Goal: Information Seeking & Learning: Learn about a topic

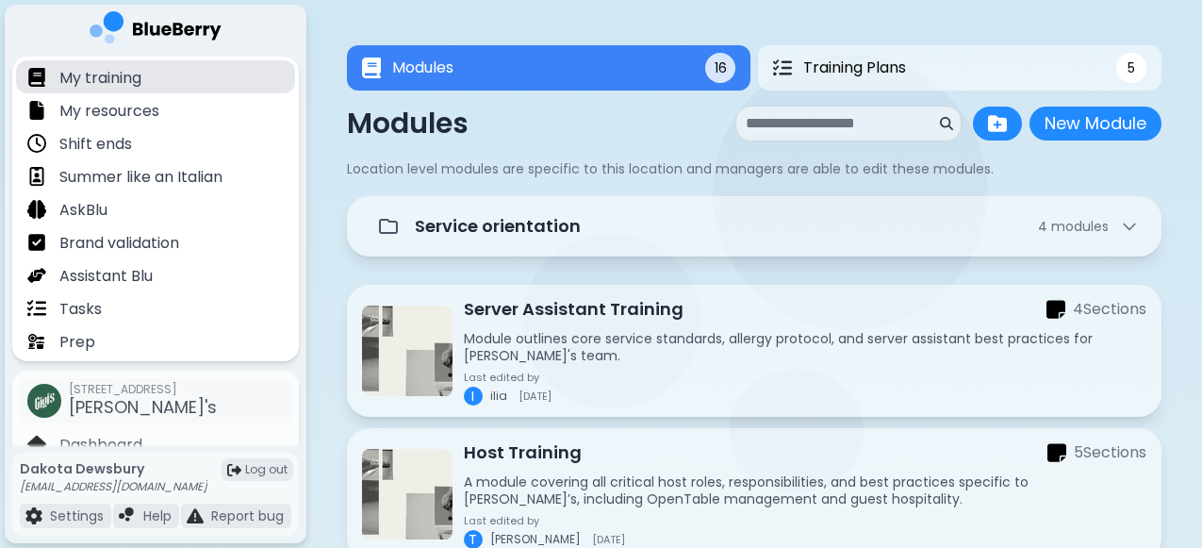
click at [122, 84] on p "My training" at bounding box center [100, 78] width 82 height 23
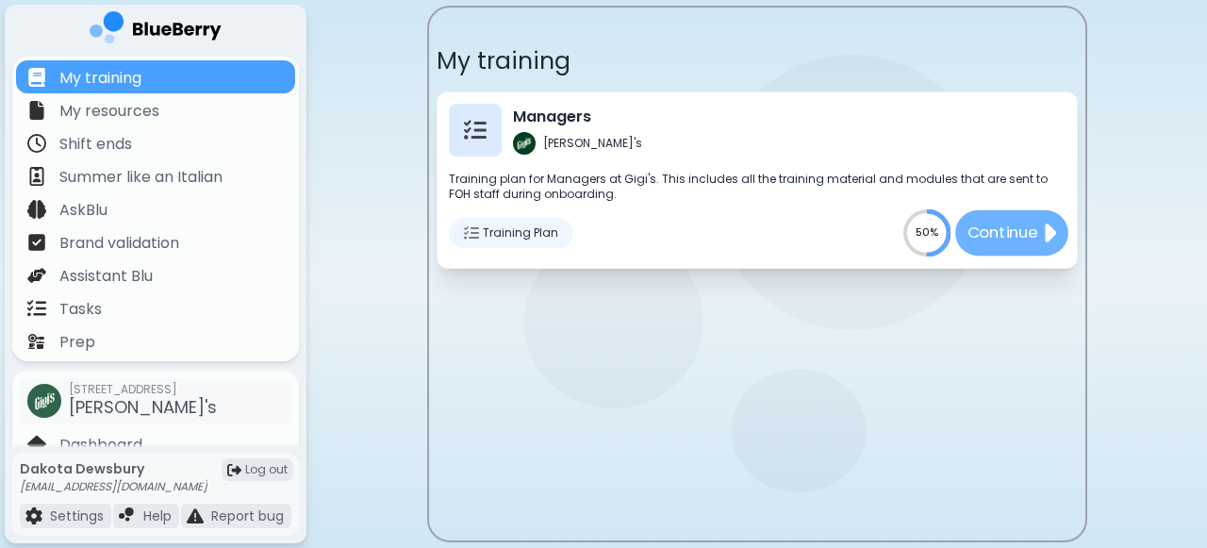
click at [1015, 238] on p "Continue" at bounding box center [1001, 233] width 71 height 24
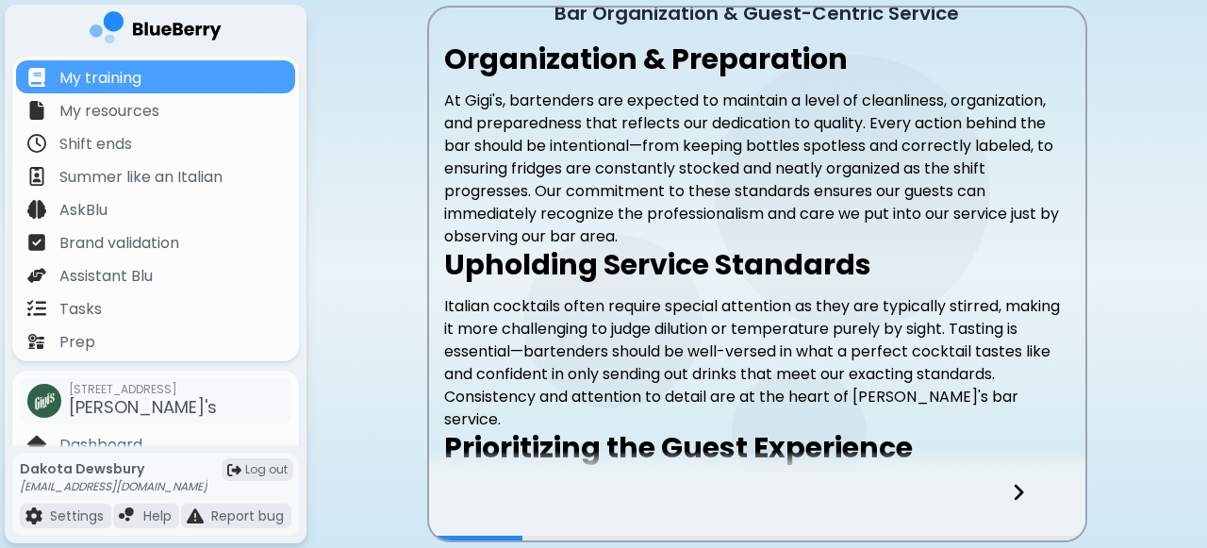
scroll to position [21, 0]
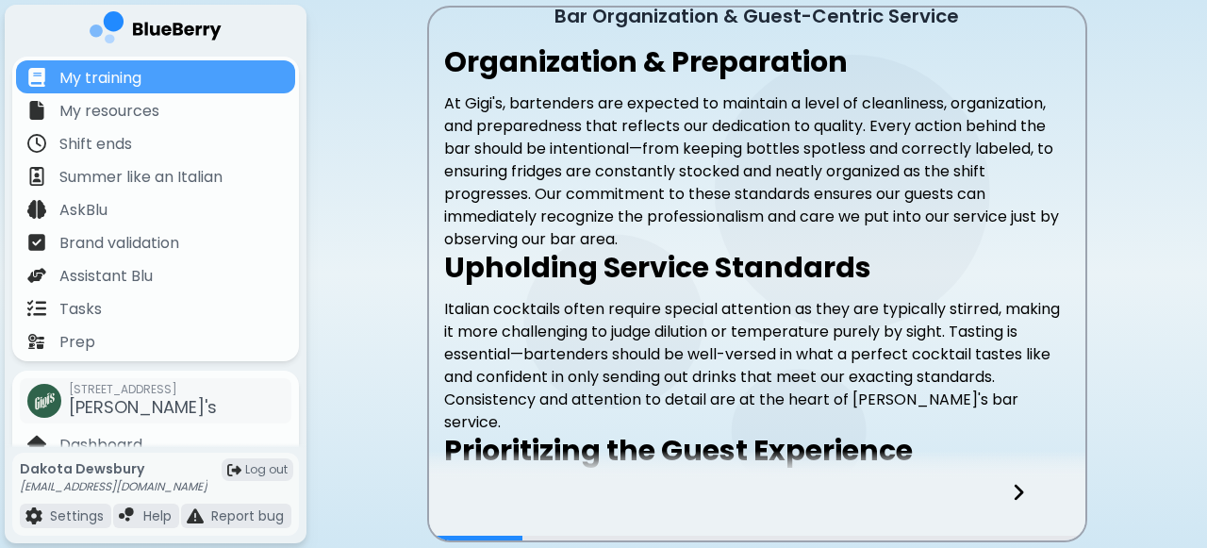
drag, startPoint x: 560, startPoint y: 13, endPoint x: 913, endPoint y: 305, distance: 457.4
click at [913, 305] on div "Bar Organization & Guest-Centric Service Organization & Preparation At Gigi's, …" at bounding box center [757, 363] width 656 height 752
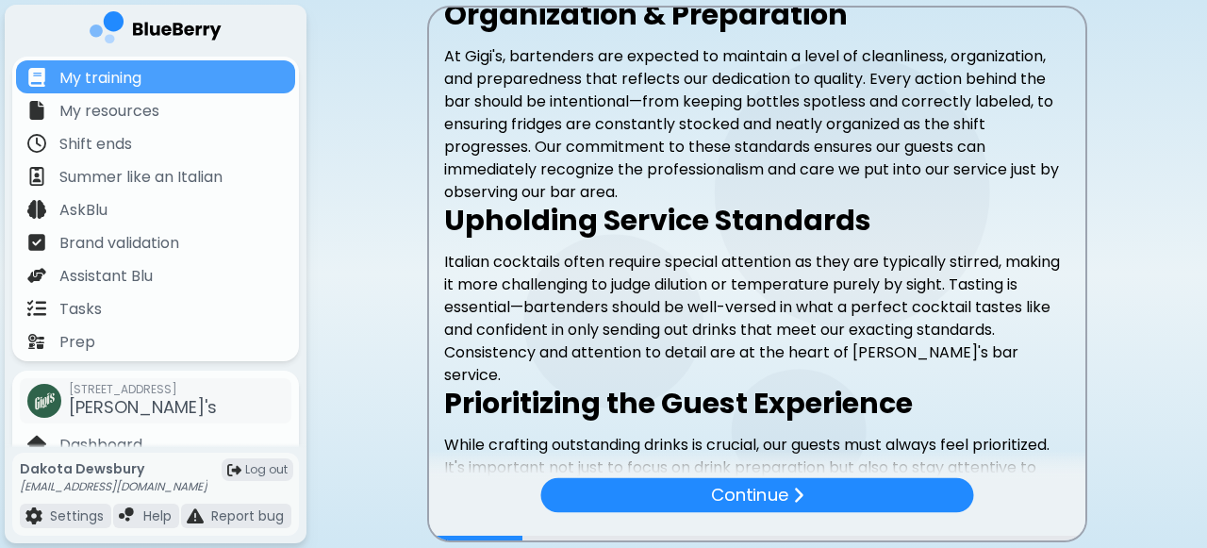
scroll to position [0, 0]
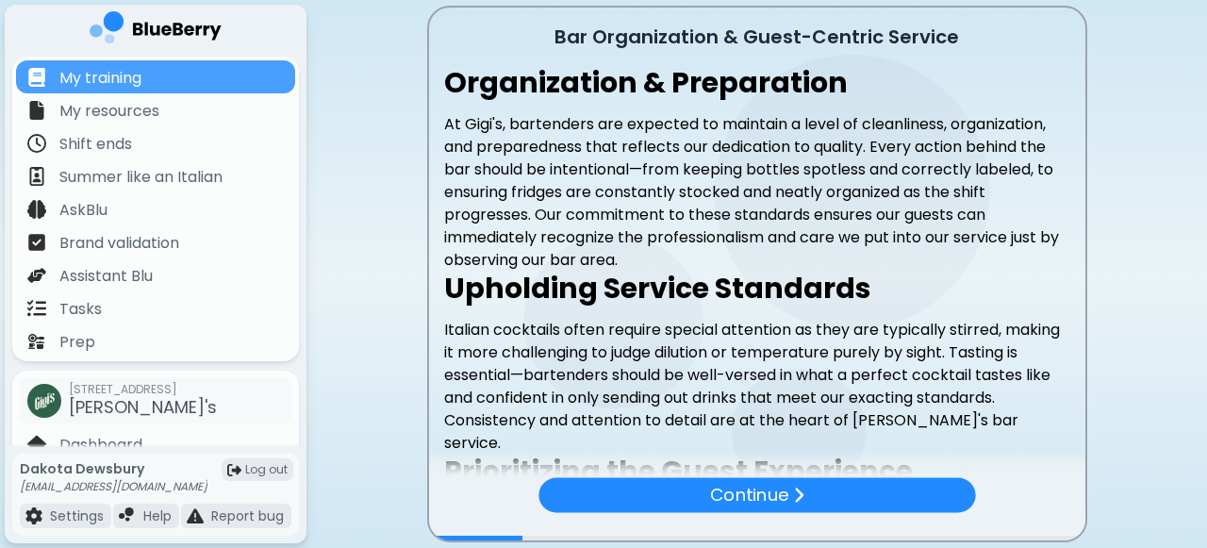
drag, startPoint x: 896, startPoint y: 338, endPoint x: 430, endPoint y: 16, distance: 566.0
click at [430, 16] on div "Bar Organization & Guest-Centric Service Organization & Preparation At Gigi's, …" at bounding box center [757, 274] width 660 height 536
copy div "Lor Ipsumdolorsi & Ametc-Adipisc Elitsed Doeiusmodtem & Incididuntu La Etdo'm, …"
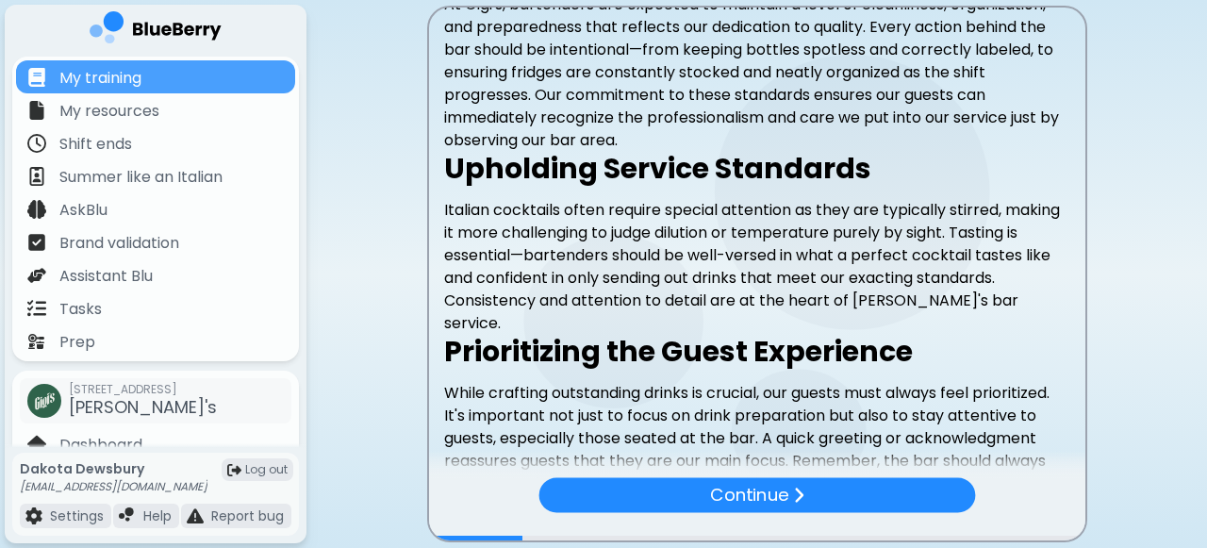
scroll to position [257, 0]
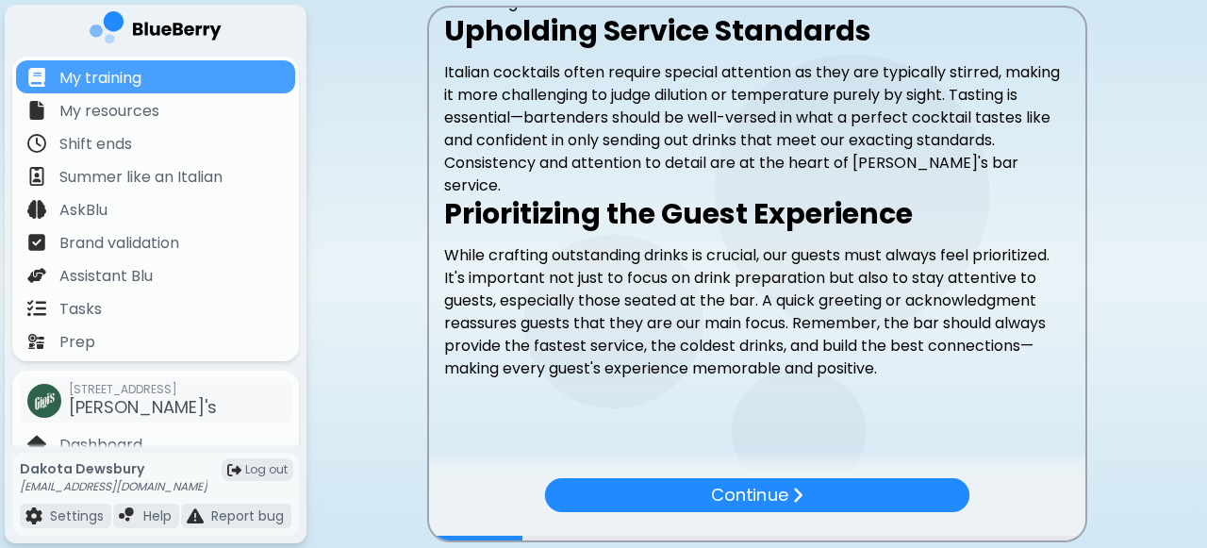
copy div "Lor Ipsumdolorsi & Ametc-Adipisc Elitsed Doeiusmodtem & Incididuntu La Etdo'm, …"
